Goal: Transaction & Acquisition: Download file/media

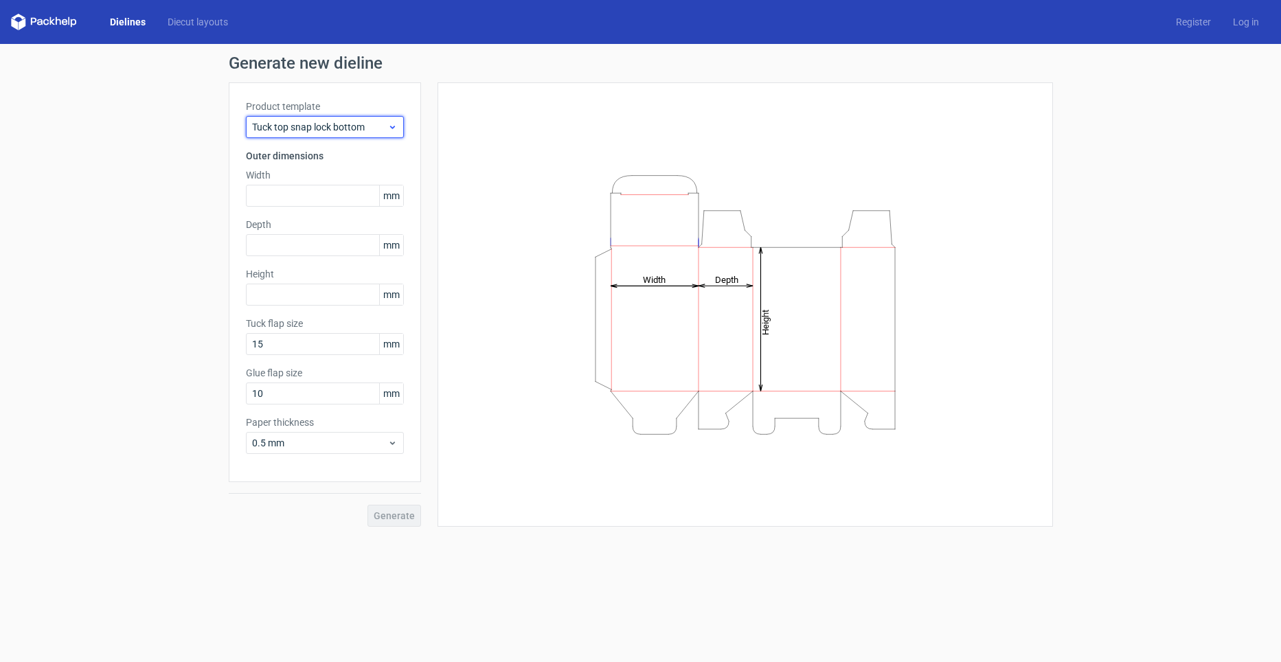
click at [279, 125] on span "Tuck top snap lock bottom" at bounding box center [319, 127] width 135 height 14
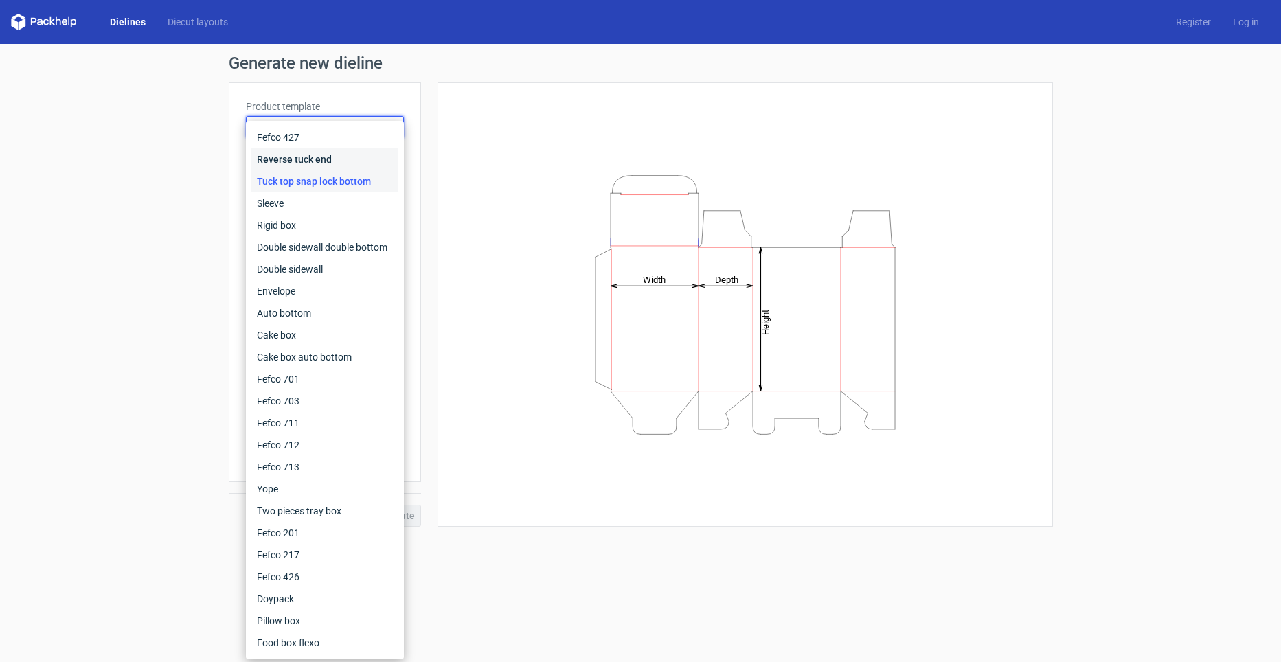
click at [302, 159] on div "Reverse tuck end" at bounding box center [324, 159] width 147 height 22
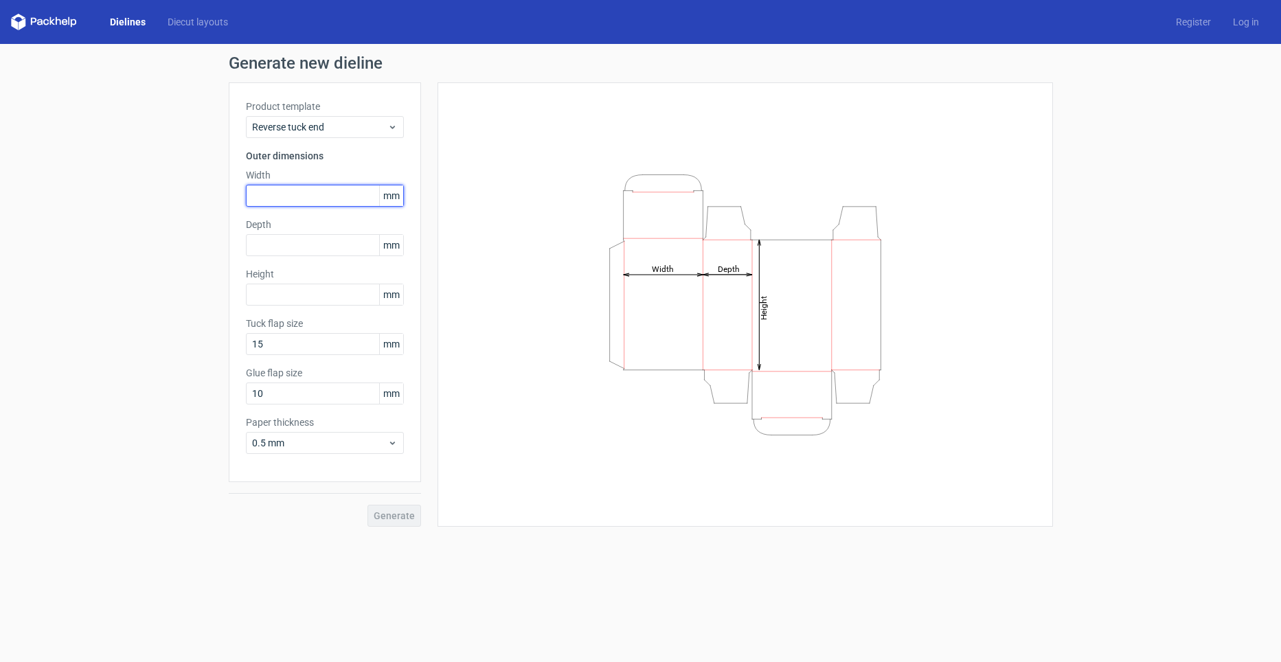
click at [315, 206] on input "text" at bounding box center [325, 196] width 158 height 22
type input "135"
type input "26"
type input "185"
click at [320, 433] on div "0.5 mm" at bounding box center [325, 443] width 158 height 22
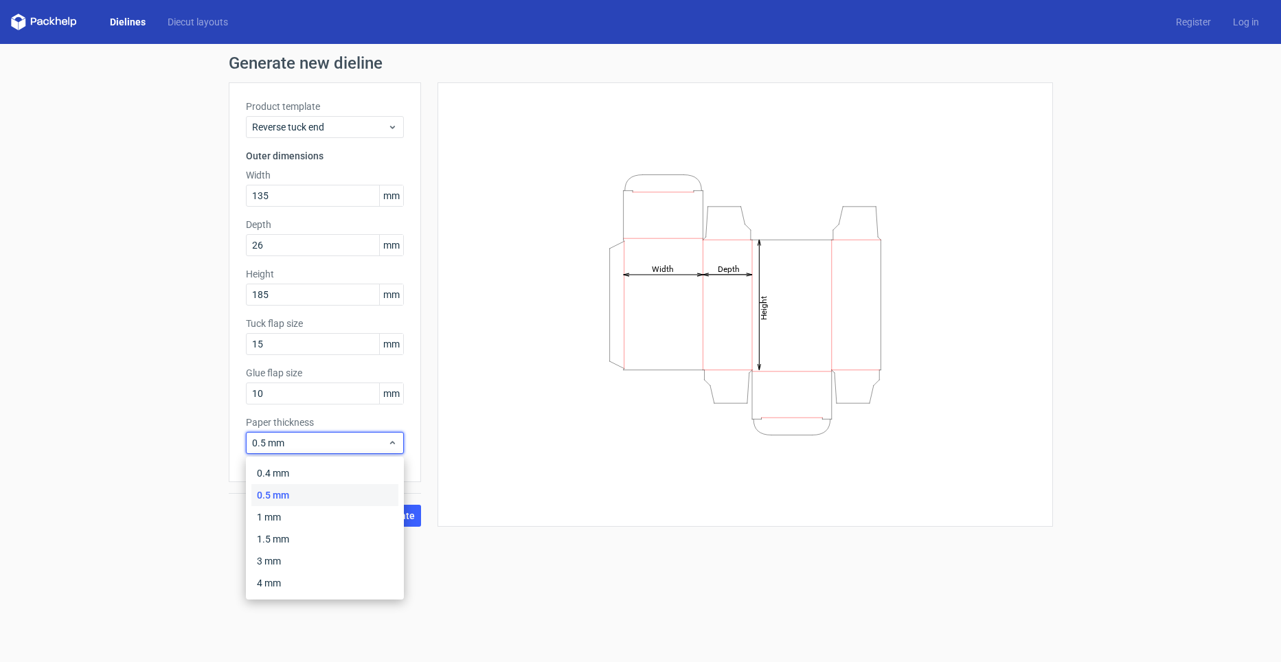
click at [304, 461] on div "0.4 mm 0.5 mm 1 mm 1.5 mm 3 mm 4 mm" at bounding box center [325, 528] width 158 height 143
click at [303, 468] on div "0.4 mm" at bounding box center [324, 473] width 147 height 22
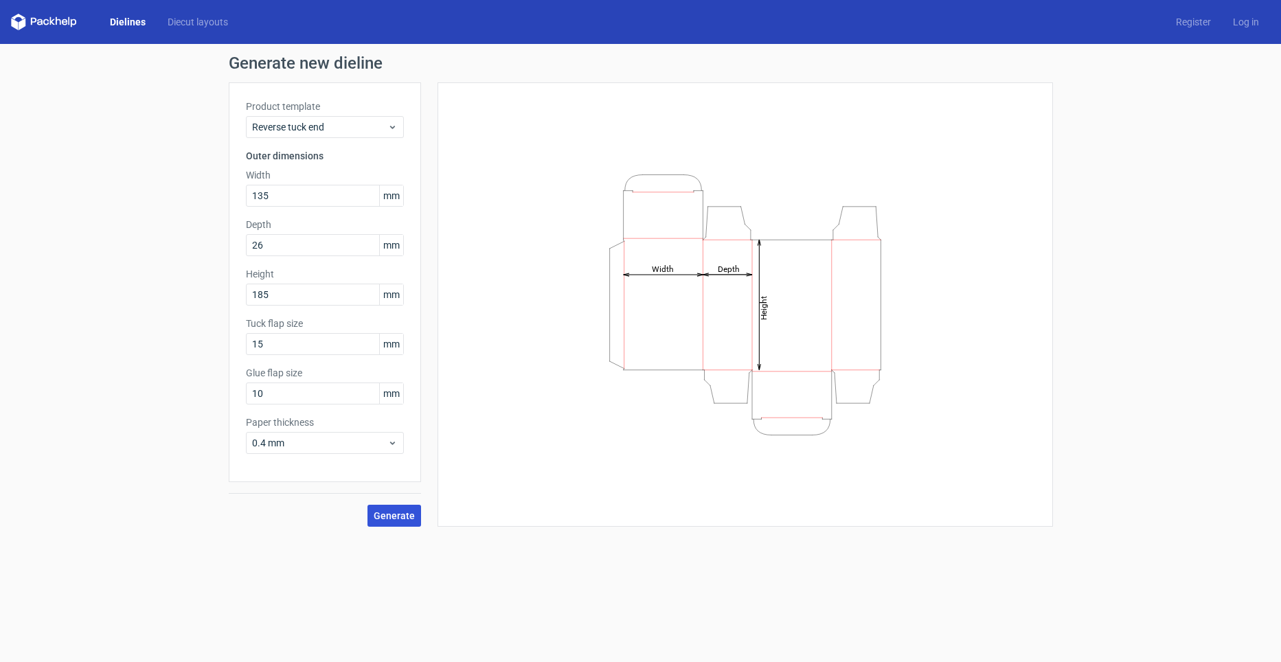
click at [388, 511] on span "Generate" at bounding box center [394, 516] width 41 height 10
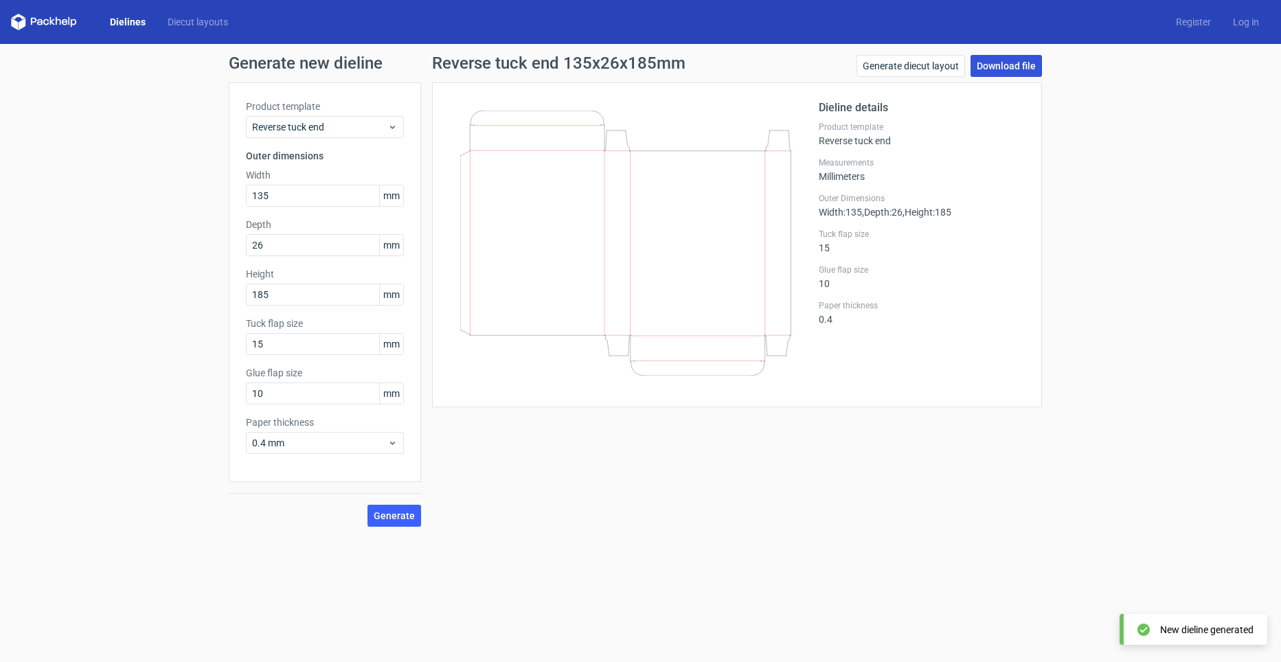
click at [987, 73] on link "Download file" at bounding box center [1005, 66] width 71 height 22
